Goal: Transaction & Acquisition: Purchase product/service

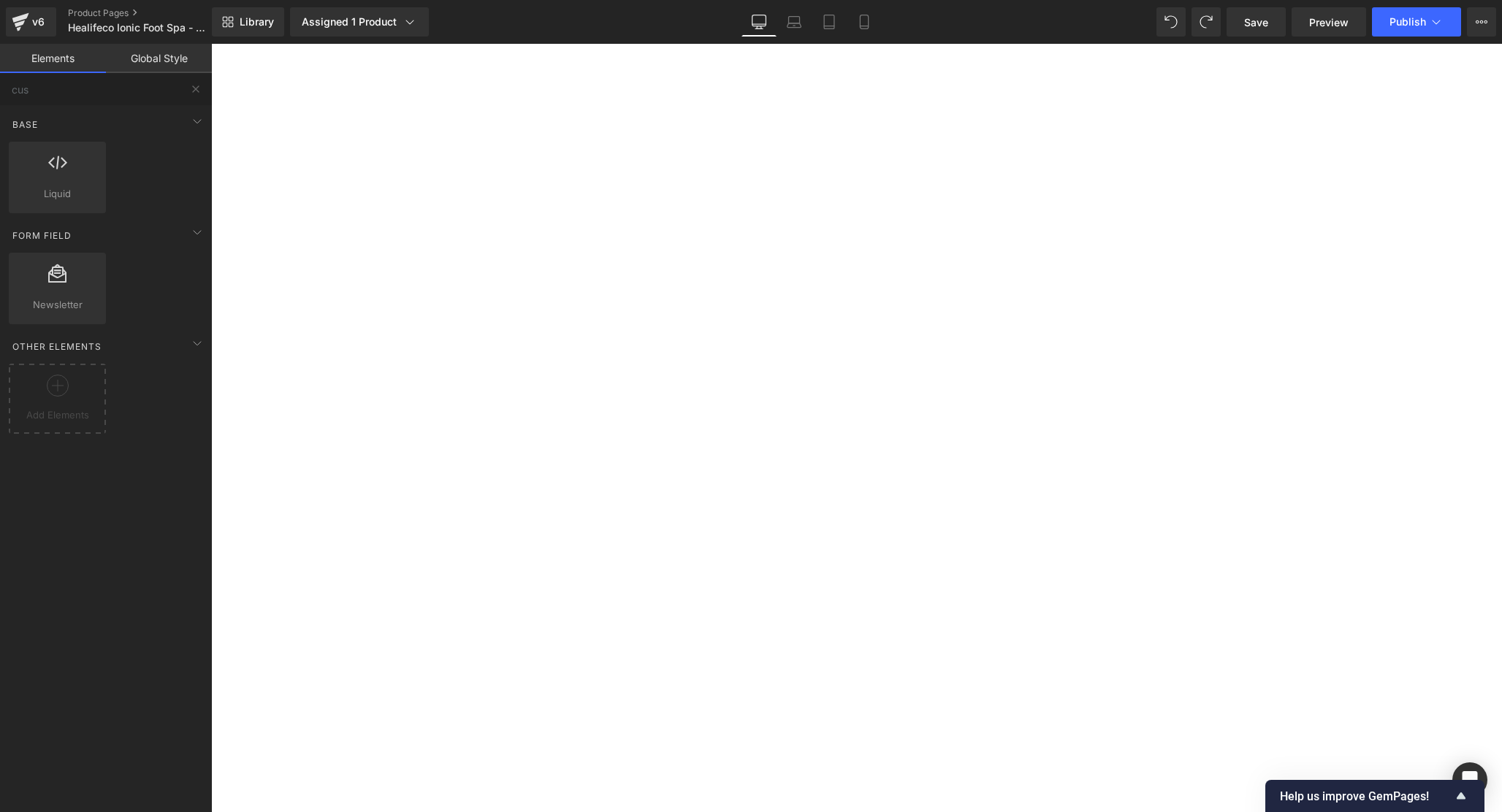
select select "Yes 2 Pieces - Extra $39.80 USD"
